Goal: Information Seeking & Learning: Learn about a topic

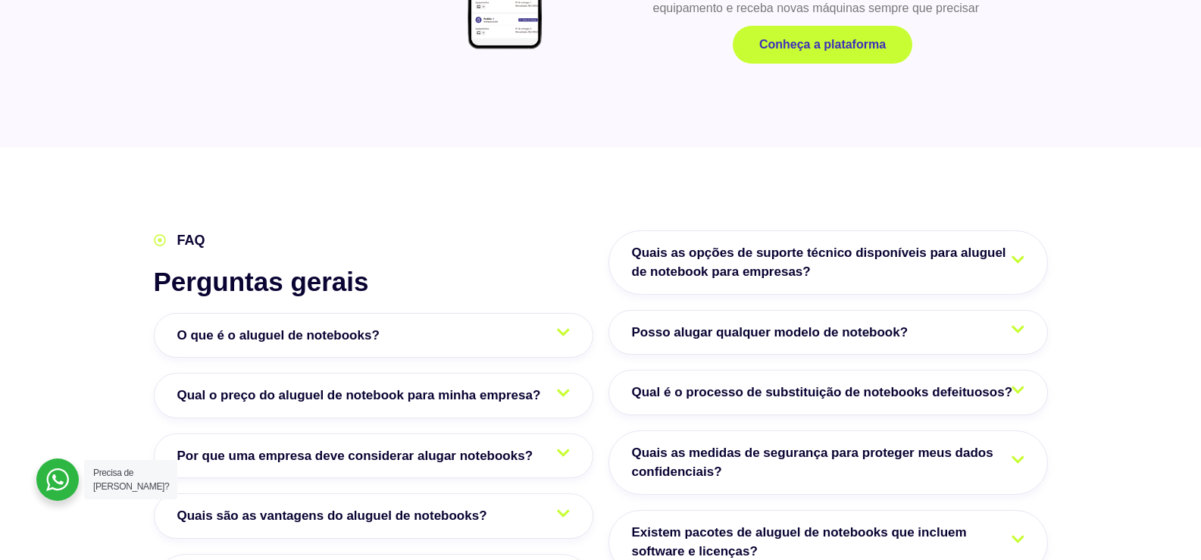
scroll to position [2425, 0]
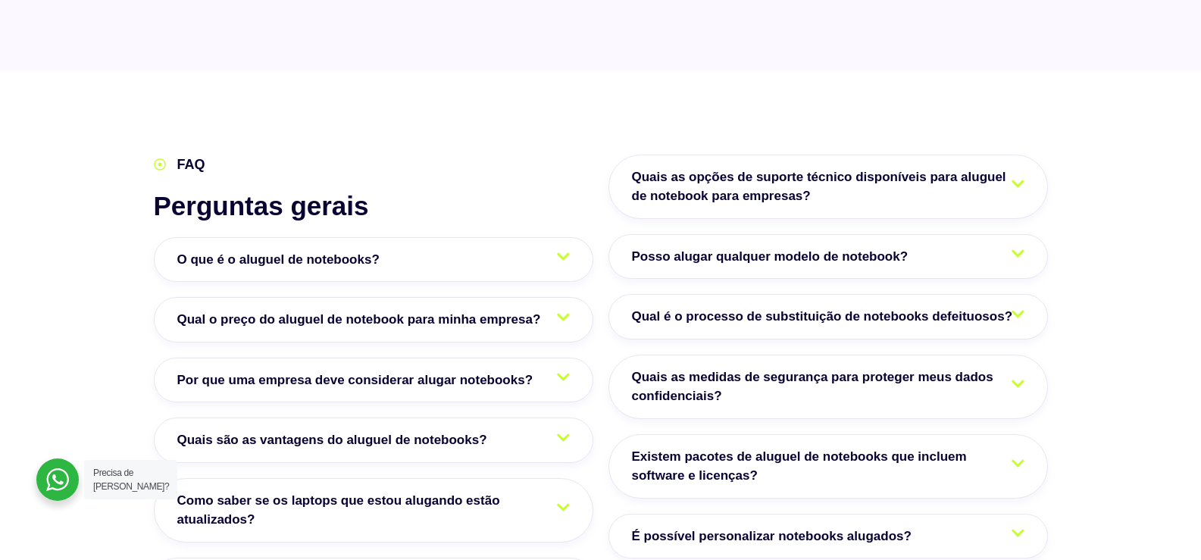
click at [736, 247] on span "Posso alugar qualquer modelo de notebook?" at bounding box center [774, 257] width 284 height 20
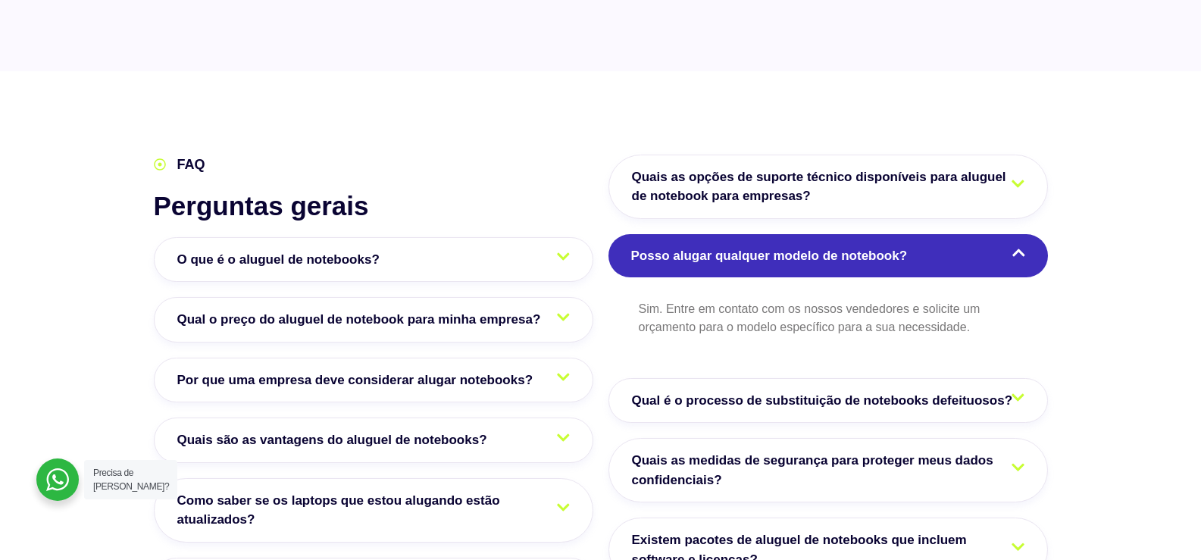
click at [736, 246] on span "Posso alugar qualquer modelo de notebook?" at bounding box center [773, 256] width 284 height 20
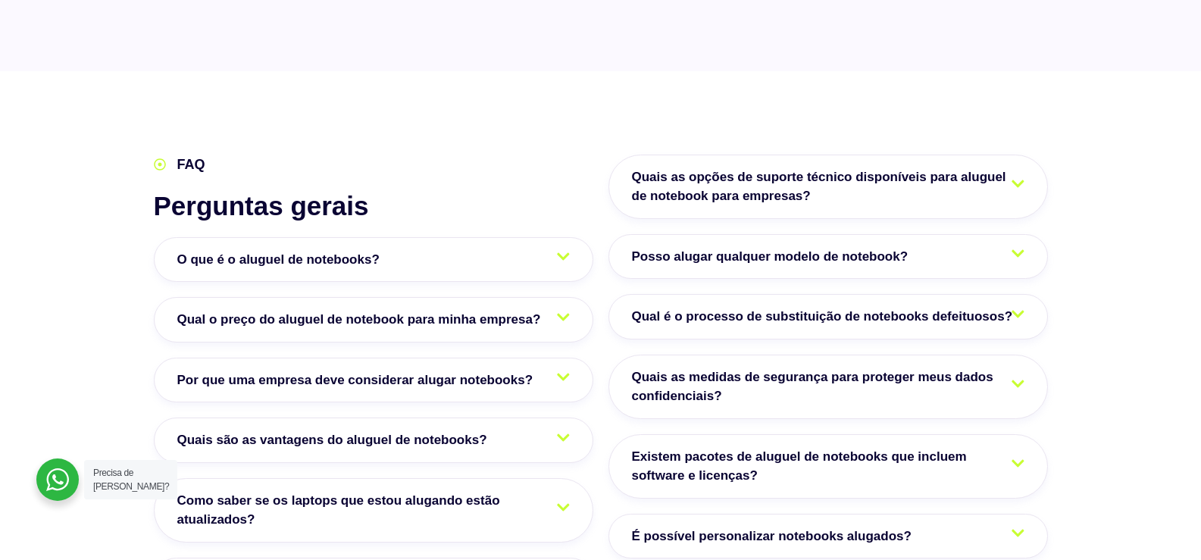
click at [519, 237] on link "O que é o aluguel de notebooks?" at bounding box center [374, 259] width 440 height 45
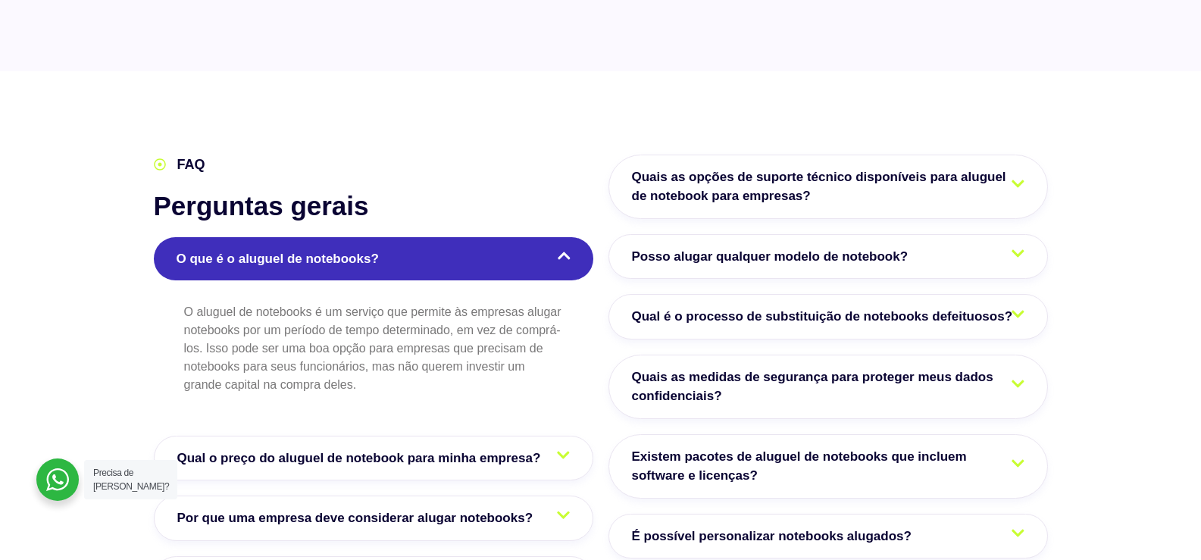
click at [519, 237] on link "O que é o aluguel de notebooks?" at bounding box center [374, 259] width 440 height 44
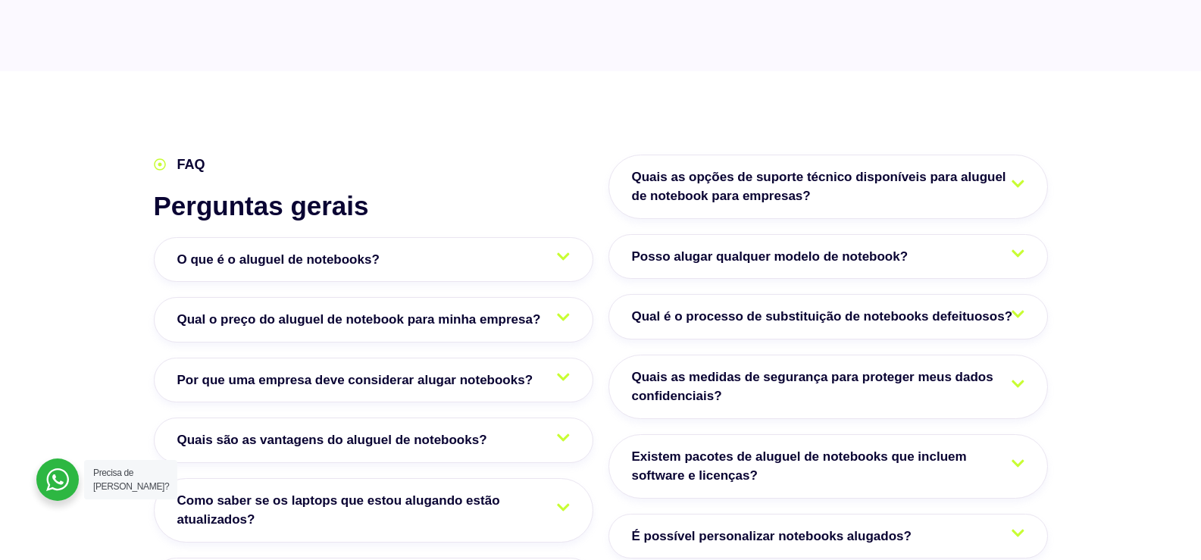
click at [64, 481] on div at bounding box center [57, 480] width 42 height 42
click at [52, 475] on div at bounding box center [57, 480] width 42 height 42
click at [58, 479] on div at bounding box center [57, 480] width 42 height 42
click at [66, 483] on div at bounding box center [57, 480] width 42 height 42
